Goal: Navigation & Orientation: Understand site structure

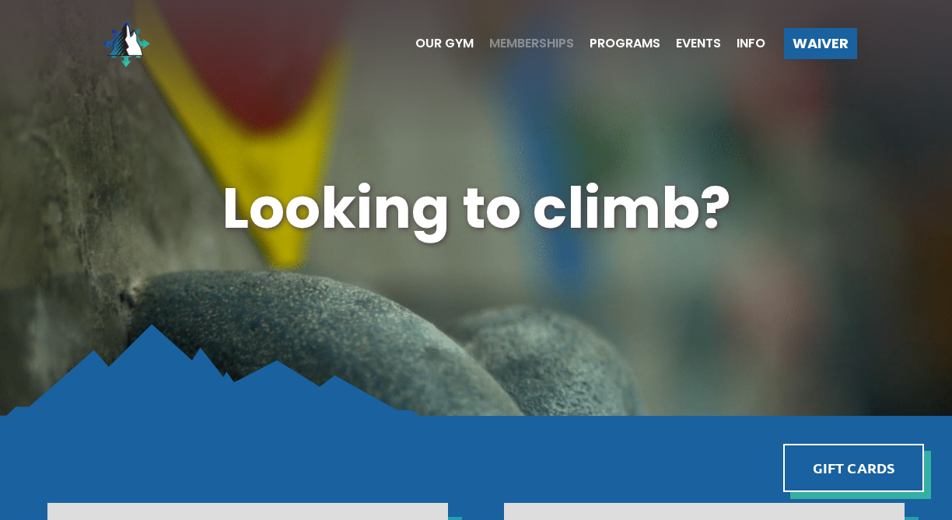
click at [516, 42] on span "Memberships" at bounding box center [531, 43] width 85 height 12
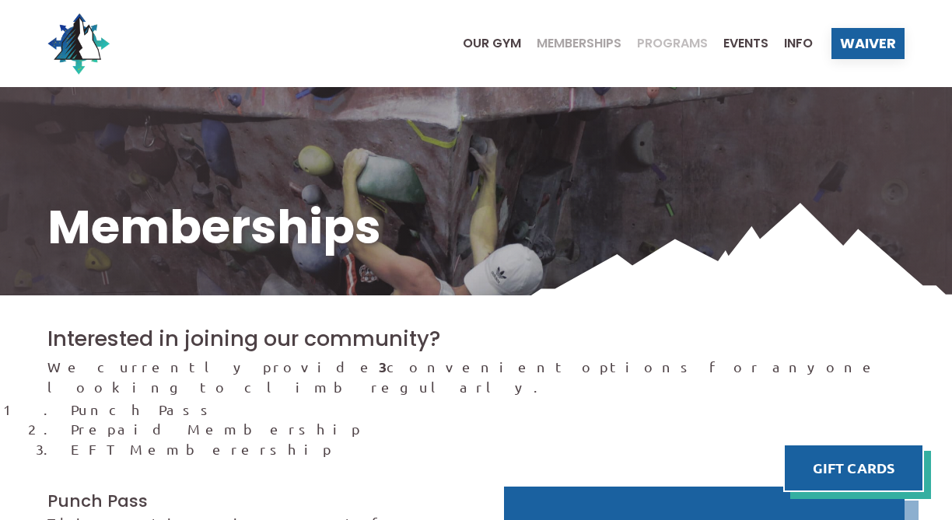
click at [667, 48] on span "Programs" at bounding box center [672, 43] width 71 height 12
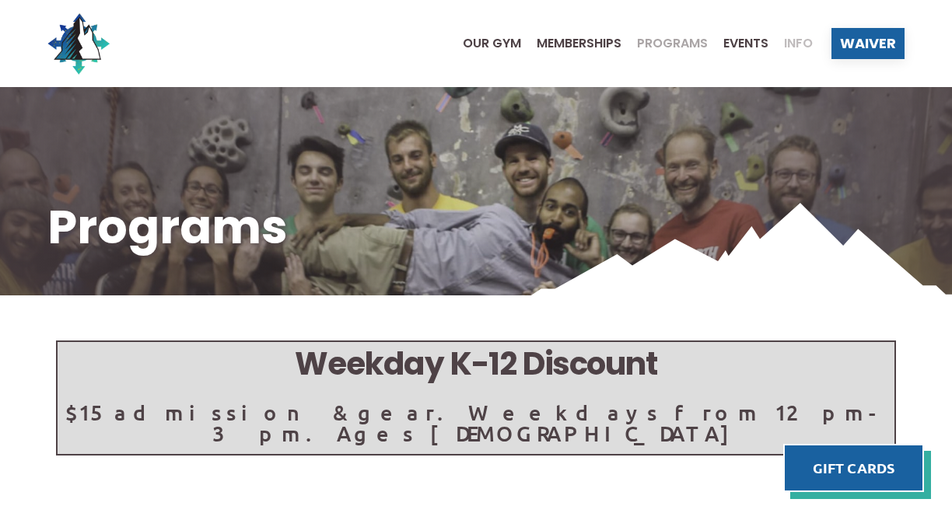
click at [796, 46] on span "Info" at bounding box center [798, 43] width 29 height 12
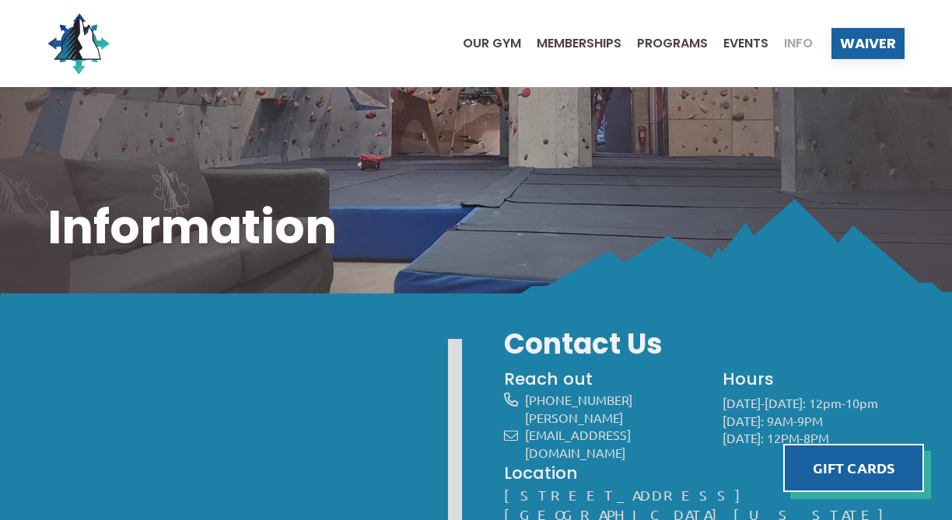
click at [691, 52] on ul "Our Gym Memberships Programs Events Info" at bounding box center [629, 43] width 365 height 62
click at [464, 44] on span "Our Gym" at bounding box center [492, 43] width 58 height 12
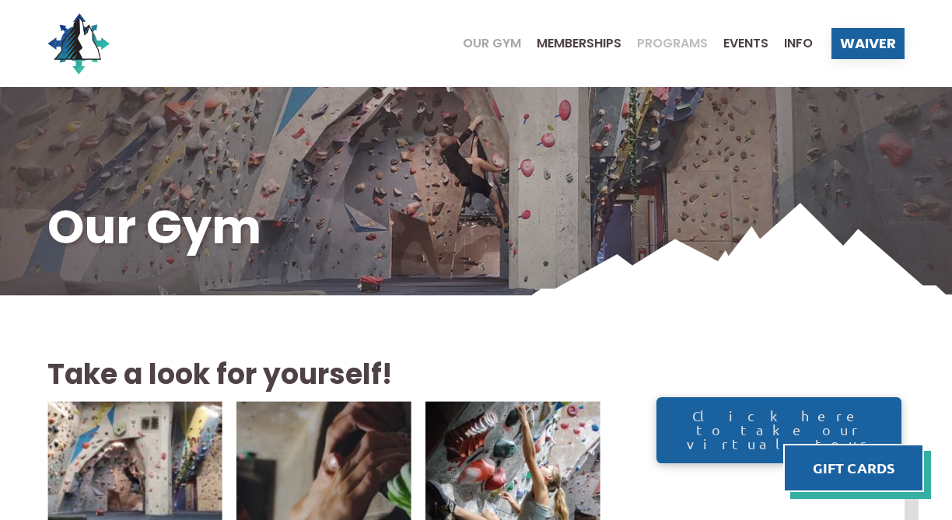
click at [689, 47] on span "Programs" at bounding box center [672, 43] width 71 height 12
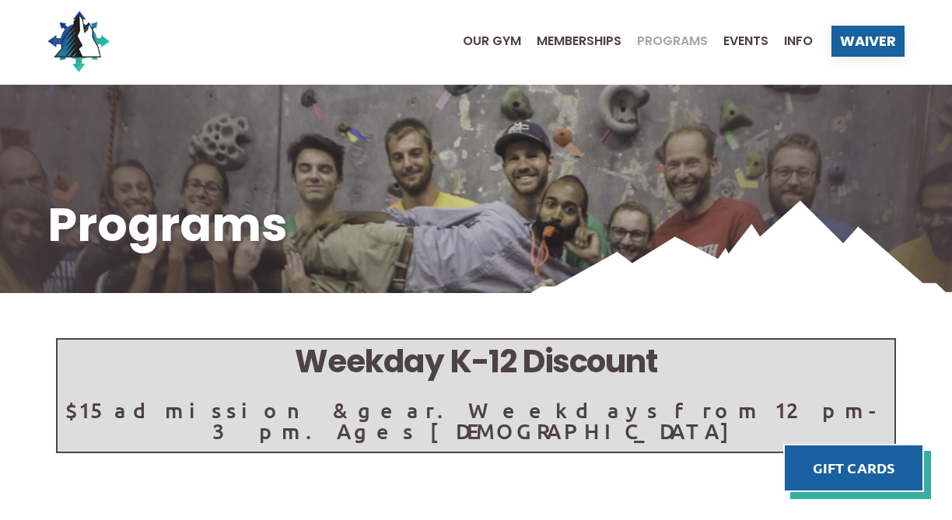
scroll to position [3, 0]
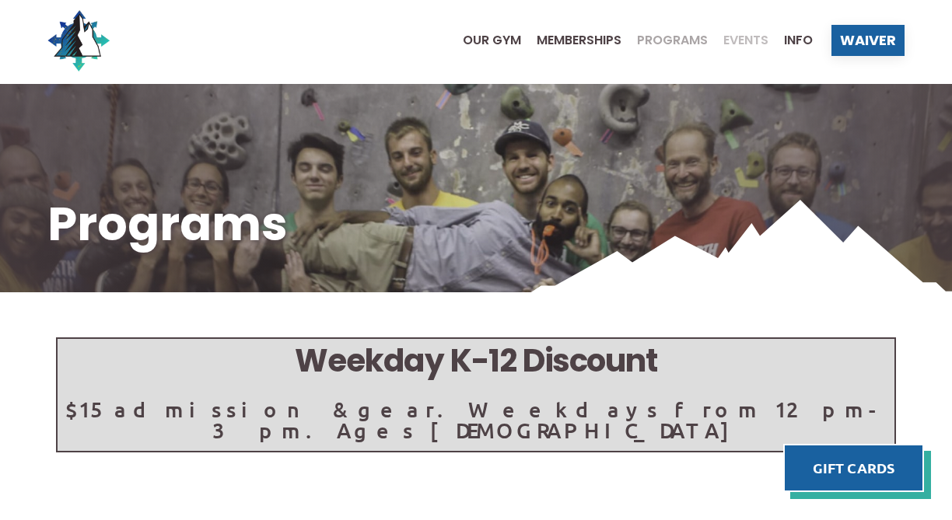
click at [753, 45] on span "Events" at bounding box center [745, 40] width 45 height 12
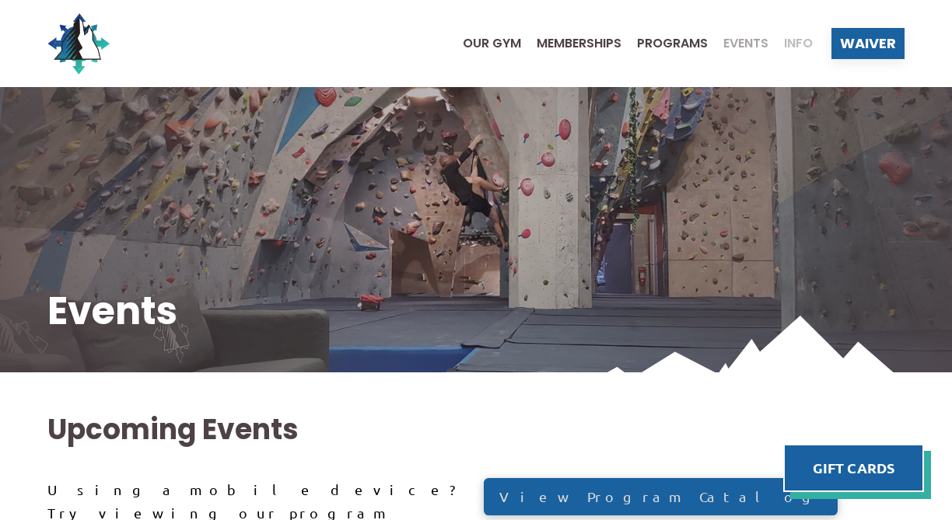
click at [796, 41] on span "Info" at bounding box center [798, 43] width 29 height 12
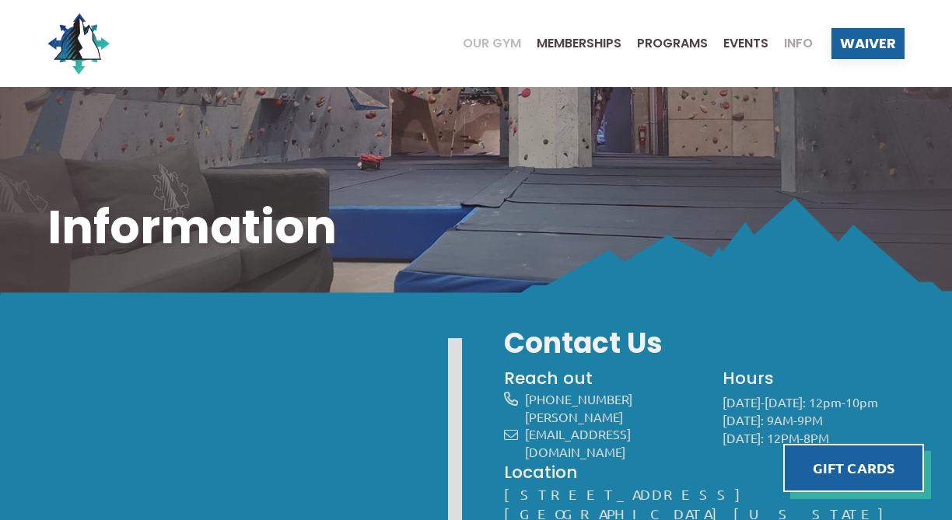
click at [497, 44] on span "Our Gym" at bounding box center [492, 43] width 58 height 12
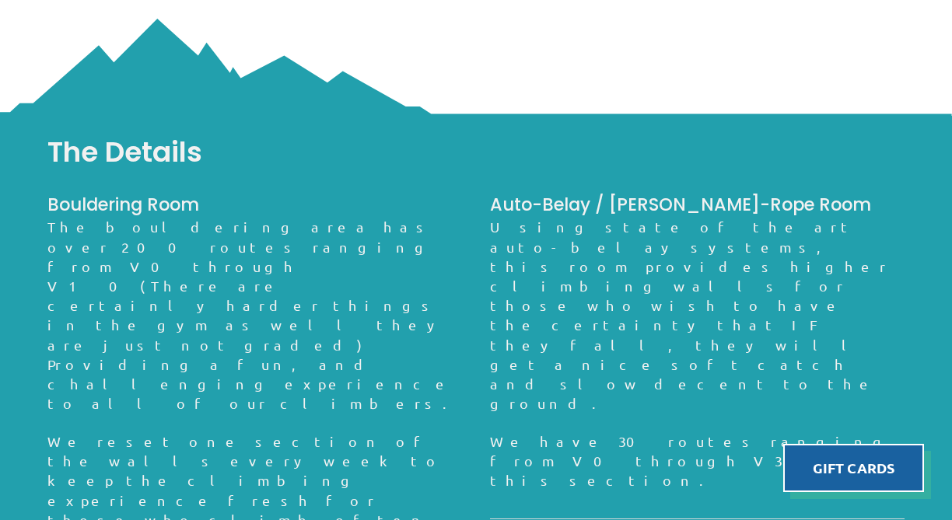
scroll to position [1162, 0]
